Goal: Go to known website: Go to known website

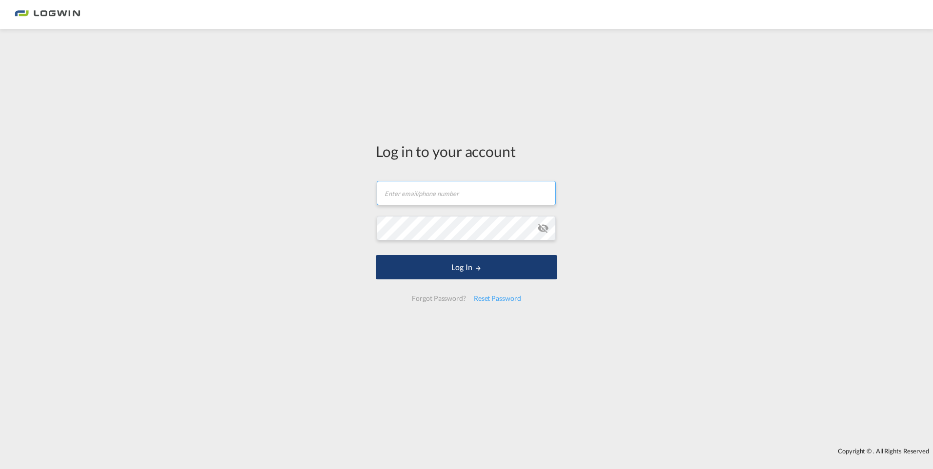
type input "[PERSON_NAME][EMAIL_ADDRESS][PERSON_NAME][DOMAIN_NAME]"
click at [417, 267] on button "Log In" at bounding box center [467, 267] width 182 height 24
